Goal: Transaction & Acquisition: Purchase product/service

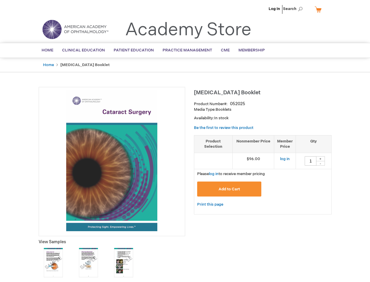
click at [185, 141] on div at bounding box center [112, 161] width 147 height 149
click at [295, 9] on span "Search" at bounding box center [294, 9] width 22 height 12
click at [263, 175] on span "Please log in to receive member pricing" at bounding box center [231, 173] width 68 height 5
click at [321, 158] on div "+" at bounding box center [320, 158] width 9 height 5
click at [321, 163] on div "-" at bounding box center [320, 163] width 9 height 5
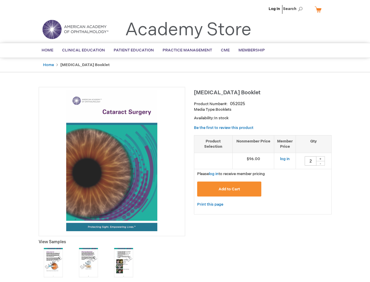
type input "1"
